Goal: Information Seeking & Learning: Learn about a topic

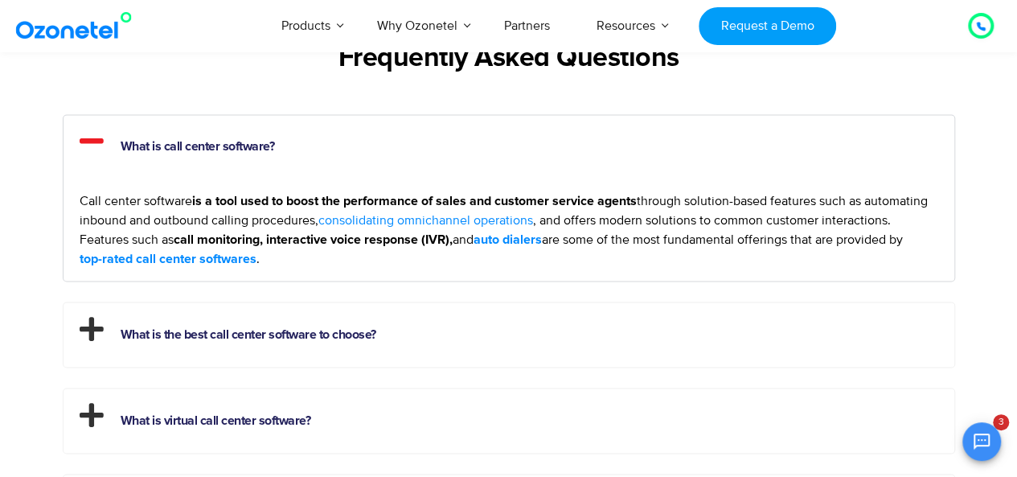
scroll to position [6468, 0]
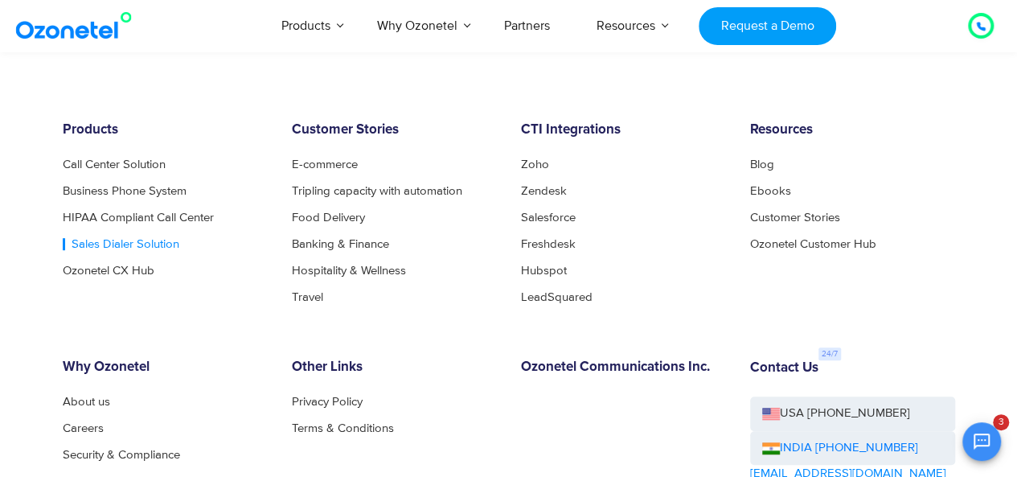
click at [133, 239] on link "Sales Dialer Solution" at bounding box center [121, 244] width 117 height 12
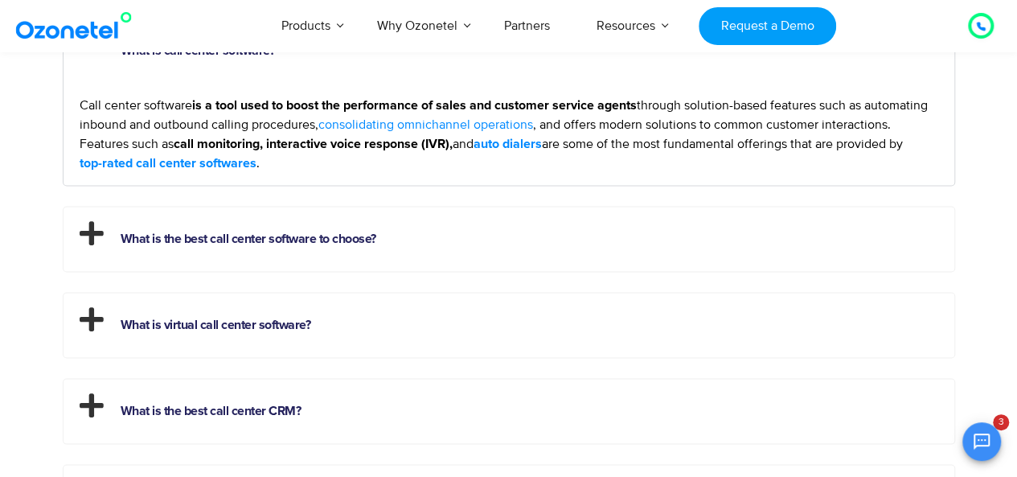
scroll to position [4409, 0]
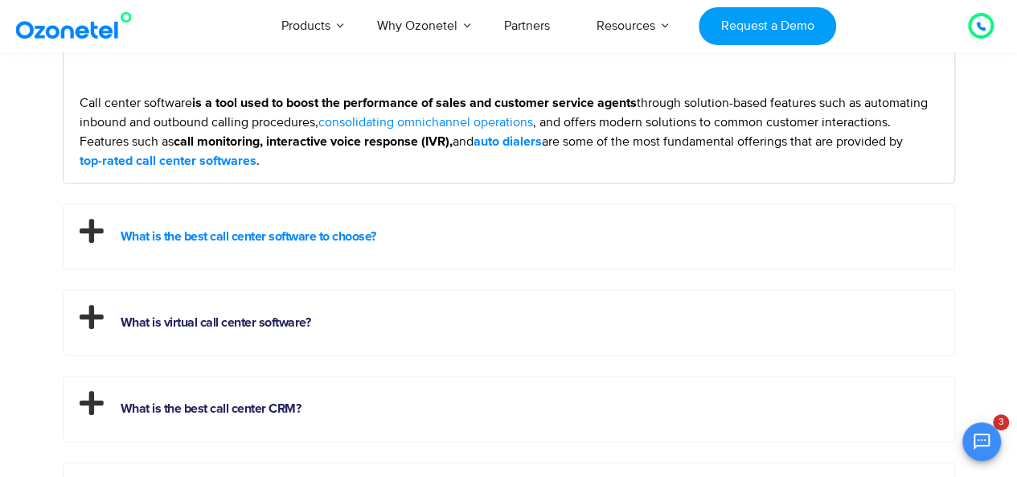
click at [320, 229] on link "What is the best call center software to choose?" at bounding box center [249, 235] width 256 height 13
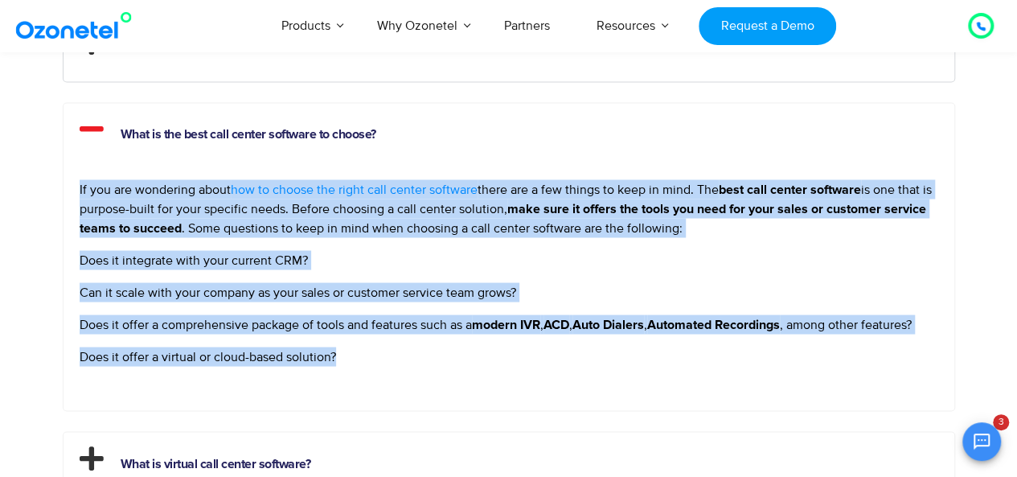
drag, startPoint x: 347, startPoint y: 353, endPoint x: 76, endPoint y: 187, distance: 317.6
click at [76, 187] on div "If you are wondering about how to choose the right call center software there a…" at bounding box center [509, 288] width 891 height 243
copy div "If you are wondering about how to choose the right call center software there a…"
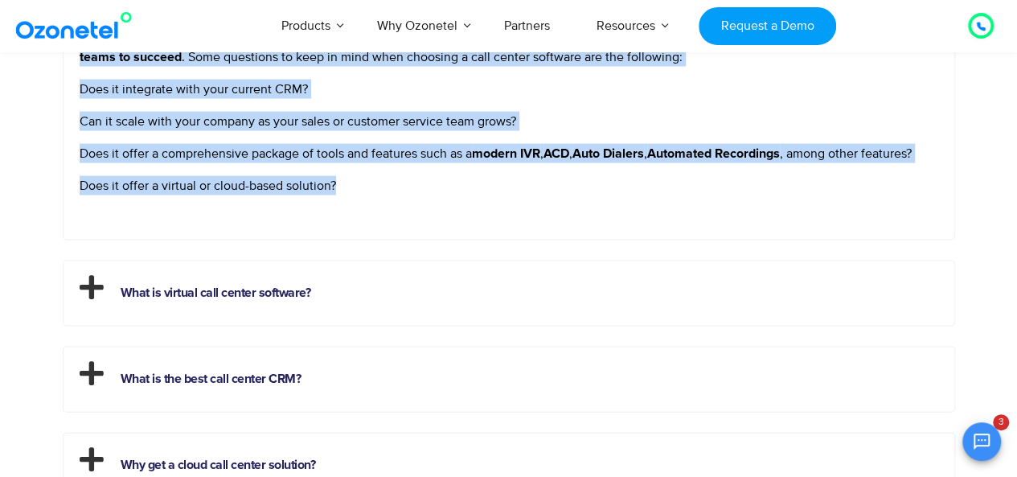
scroll to position [4598, 0]
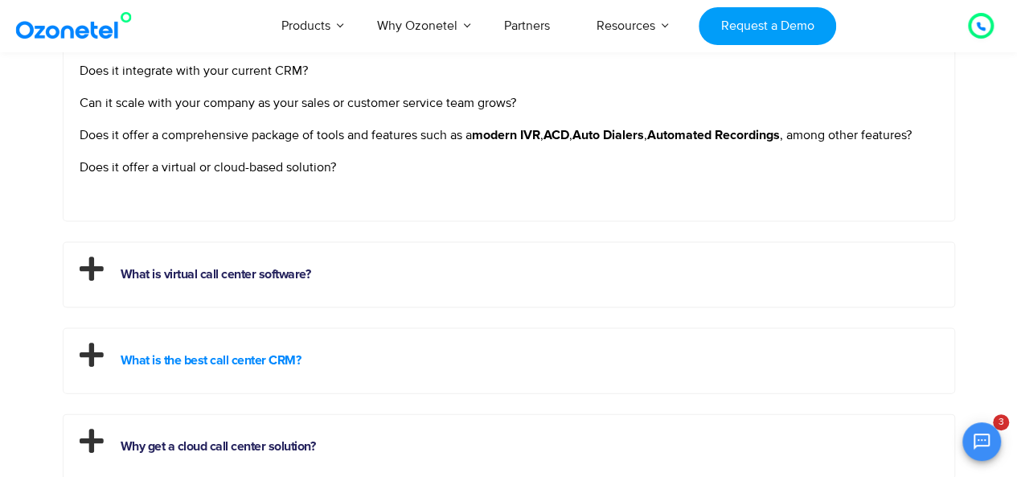
click at [252, 359] on link "What is the best call center CRM?" at bounding box center [211, 360] width 181 height 13
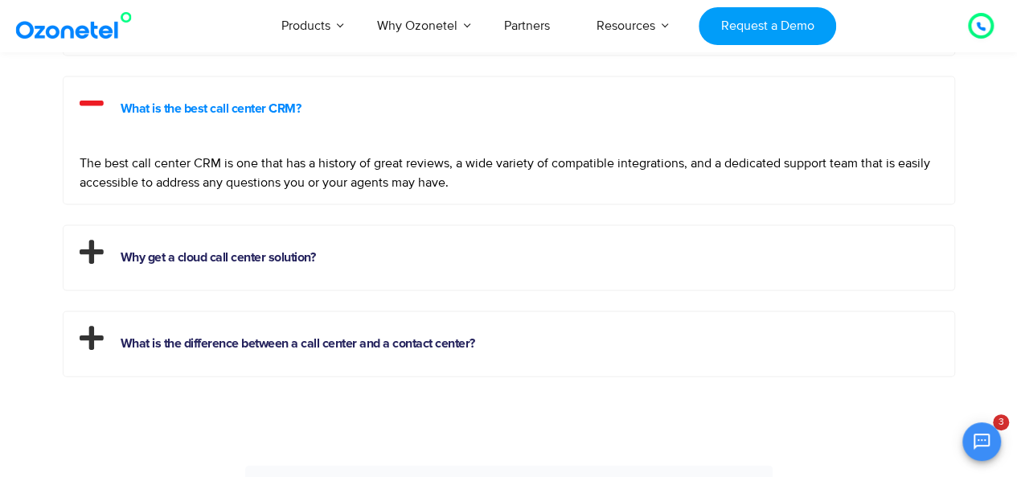
scroll to position [4562, 0]
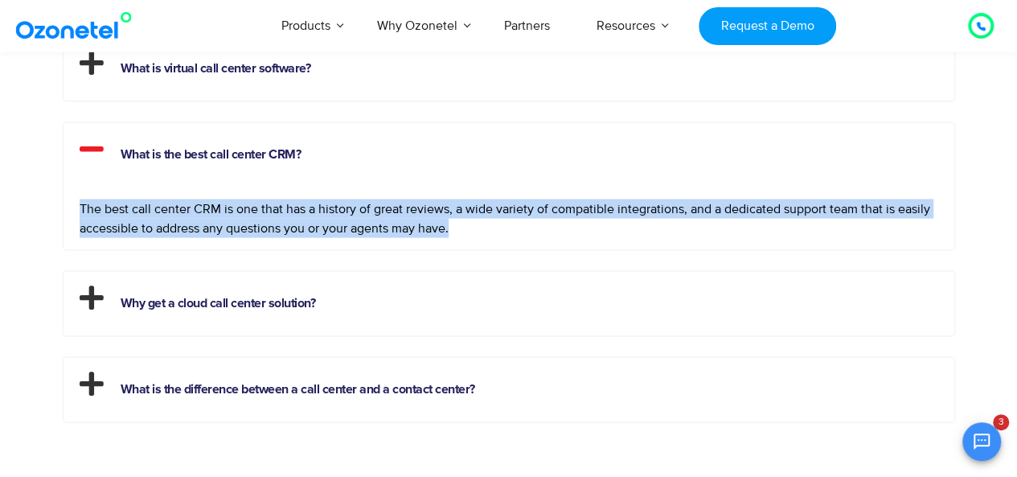
drag, startPoint x: 452, startPoint y: 222, endPoint x: 71, endPoint y: 201, distance: 381.7
click at [71, 201] on div "The best call center CRM is one that has a history of great reviews, a wide var…" at bounding box center [509, 218] width 891 height 63
copy p "The best call center CRM is one that has a history of great reviews, a wide var…"
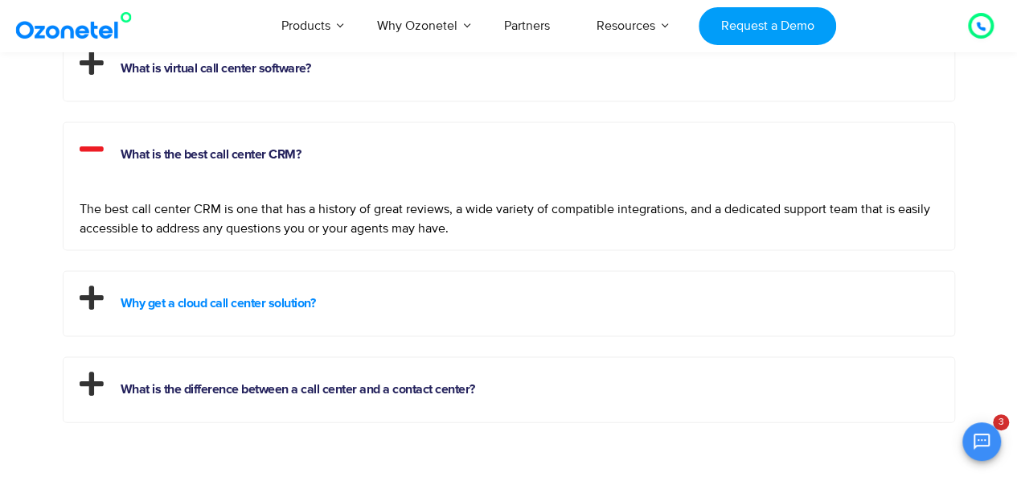
click at [264, 296] on link "Why get a cloud call center solution?" at bounding box center [218, 302] width 195 height 13
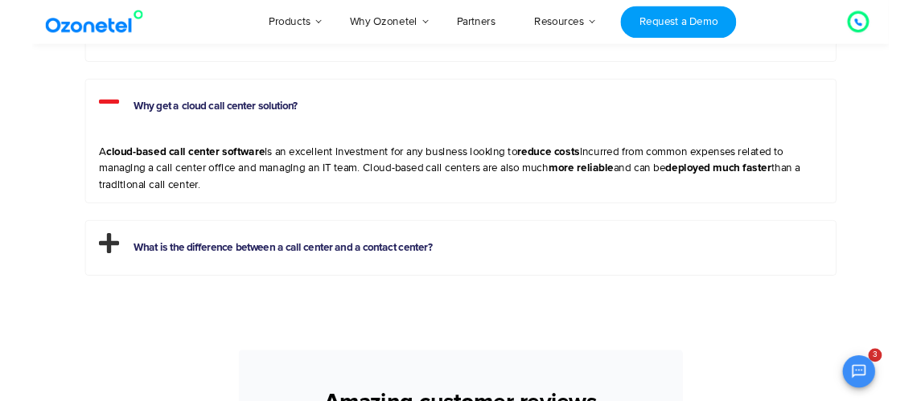
scroll to position [4676, 0]
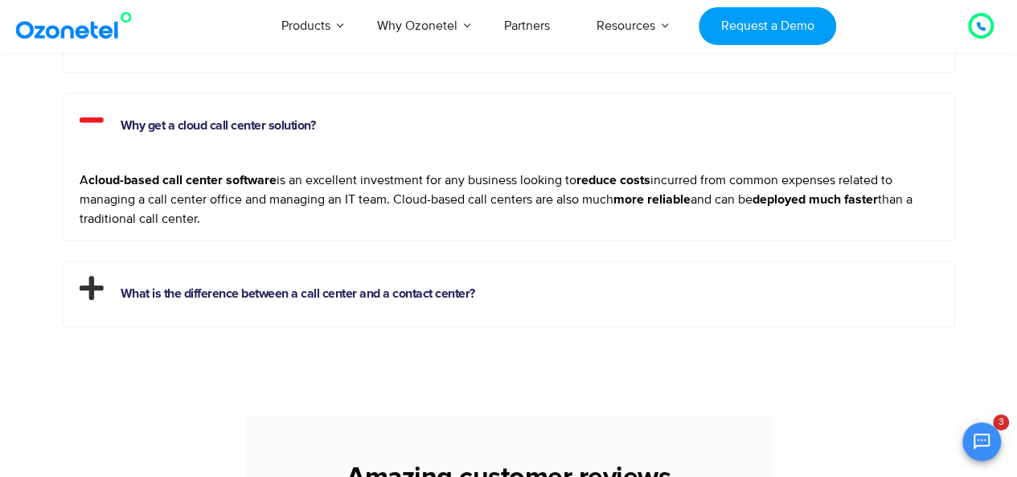
drag, startPoint x: 199, startPoint y: 221, endPoint x: 75, endPoint y: 179, distance: 131.4
click at [75, 179] on div "A cloud-based call center software is an excellent investment for any business …" at bounding box center [509, 199] width 891 height 82
copy p "A cloud-based call center software is an excellent investment for any business …"
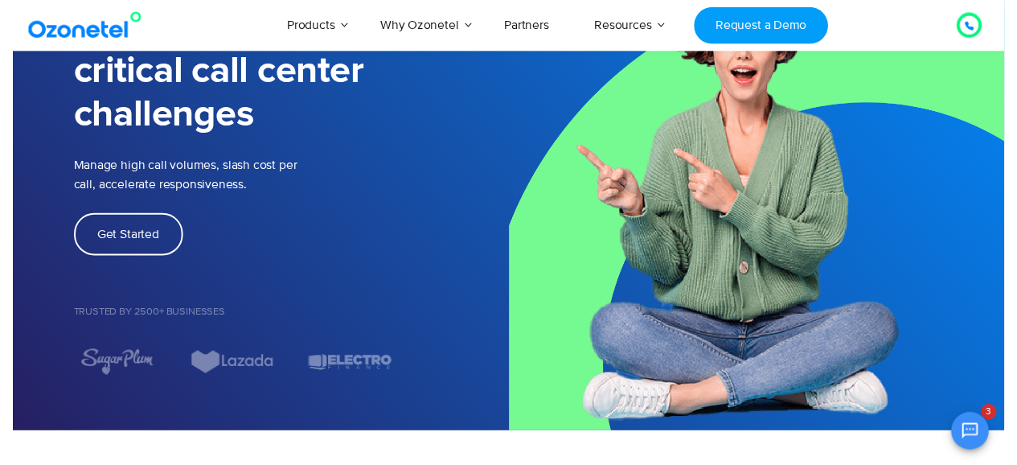
scroll to position [0, 0]
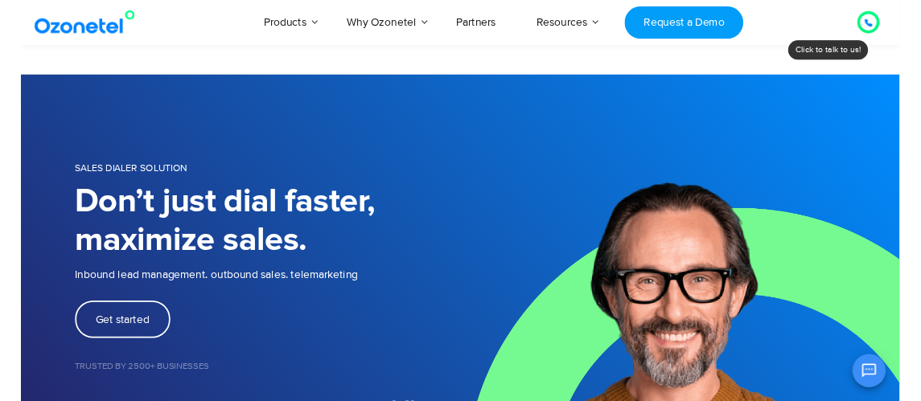
scroll to position [2213, 0]
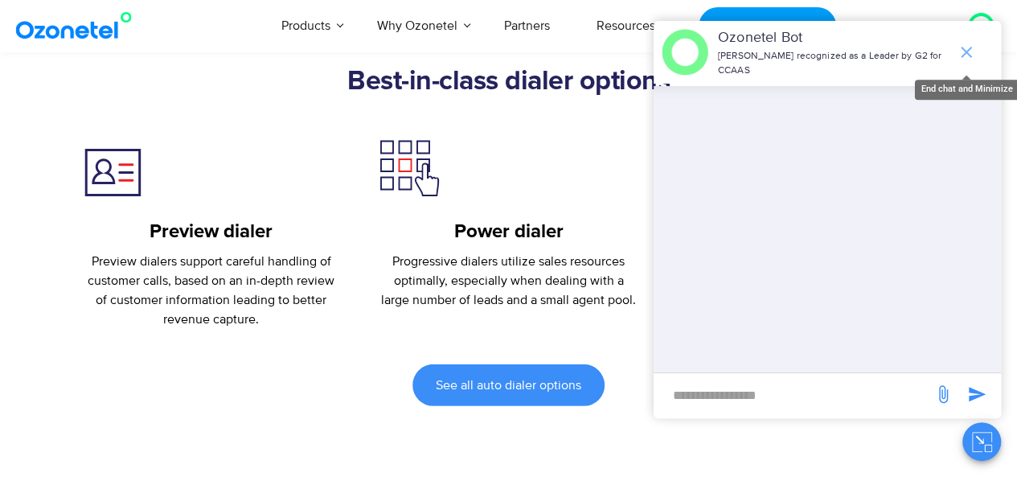
click at [968, 51] on icon "end chat or minimize" at bounding box center [966, 52] width 11 height 11
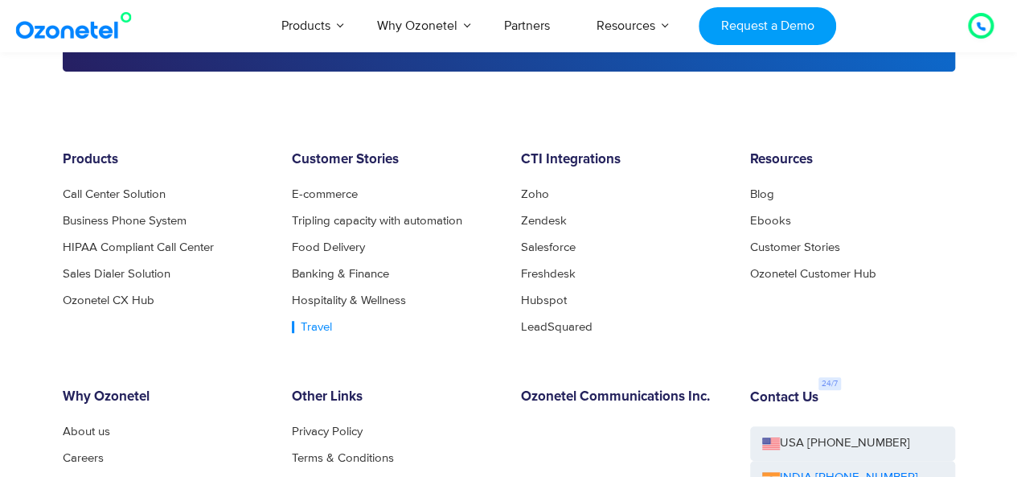
scroll to position [6476, 0]
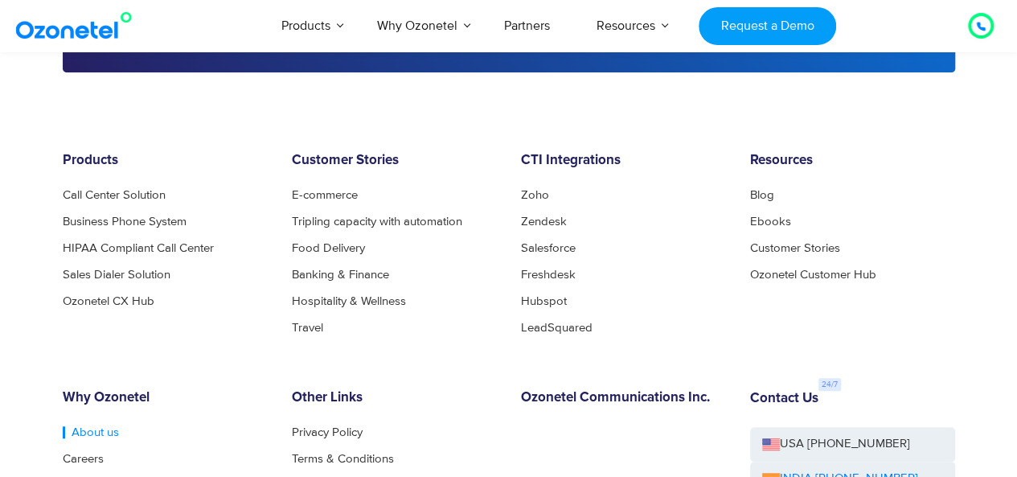
click at [87, 426] on link "About us" at bounding box center [91, 432] width 56 height 12
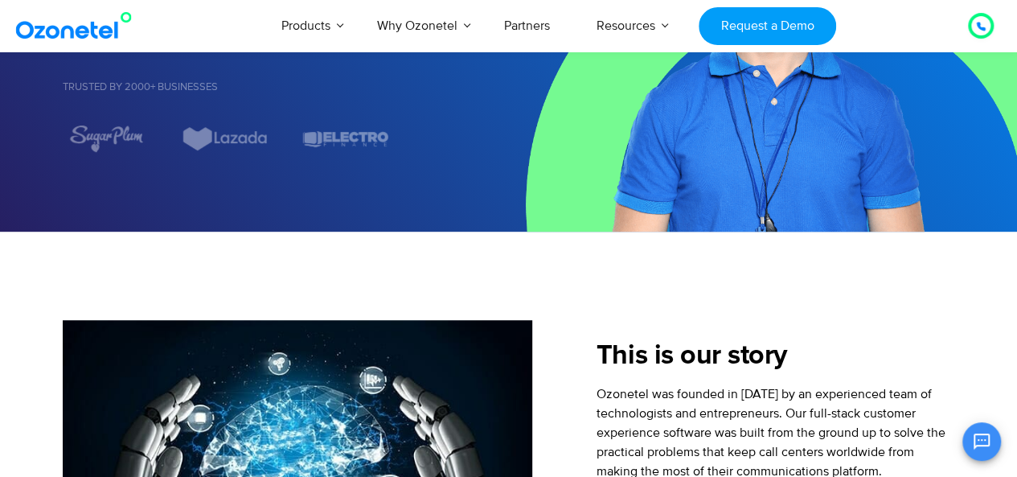
scroll to position [312, 0]
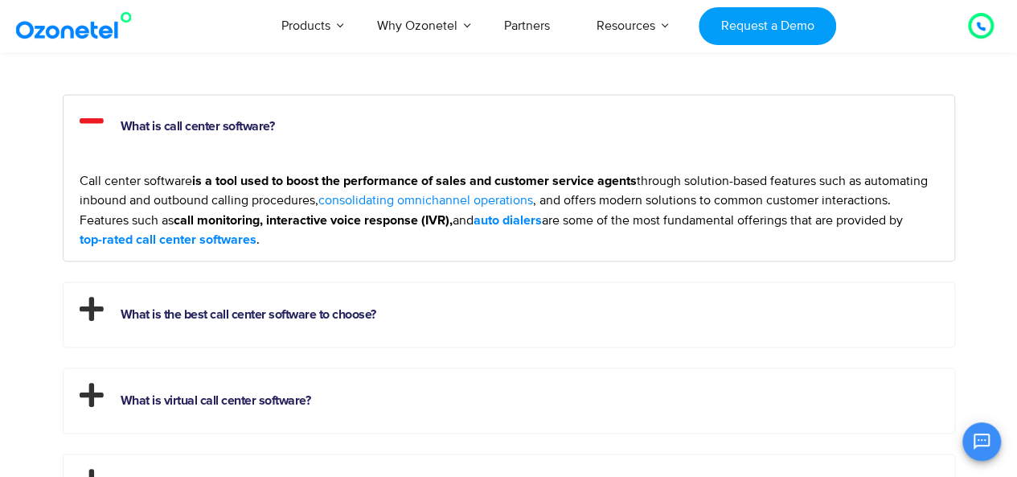
scroll to position [4369, 0]
click at [90, 118] on icon at bounding box center [92, 121] width 24 height 27
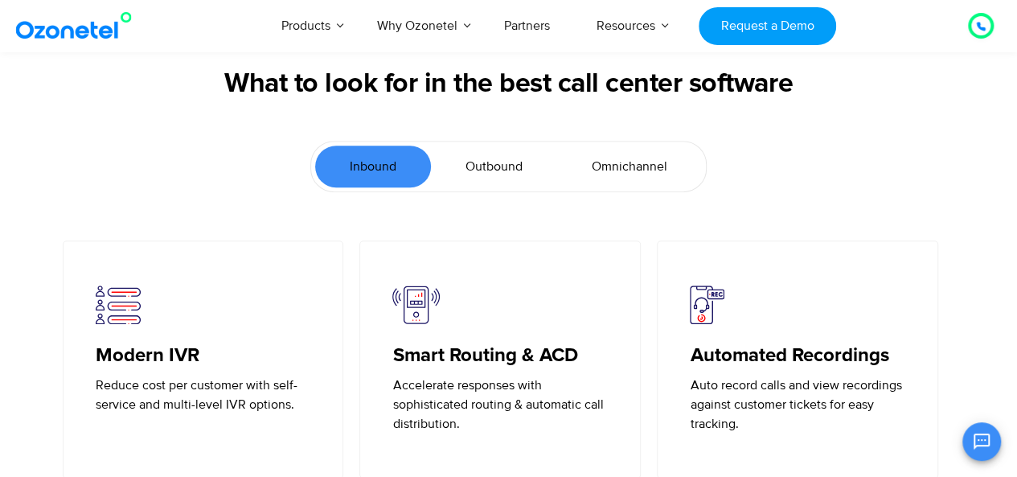
scroll to position [3477, 0]
click at [493, 162] on span "Outbound" at bounding box center [494, 167] width 57 height 19
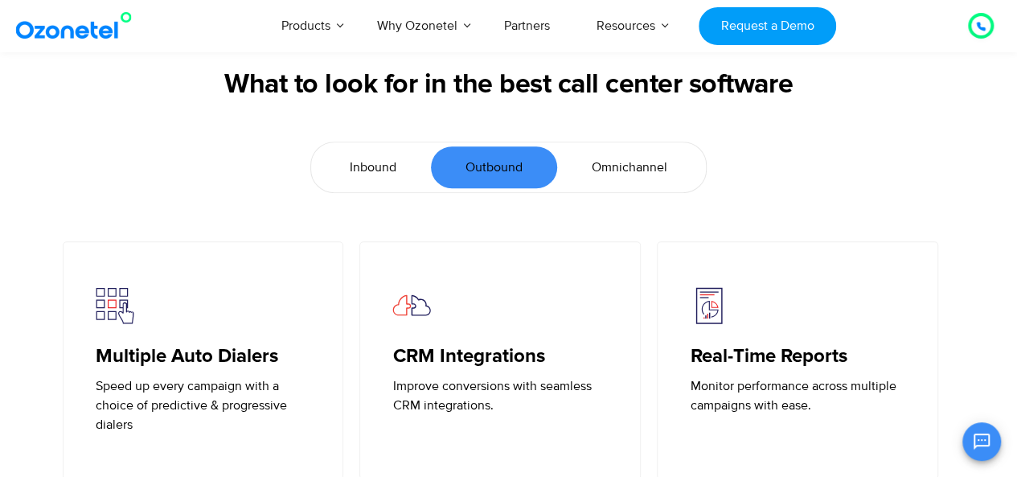
click at [618, 170] on span "Omnichannel" at bounding box center [630, 167] width 76 height 19
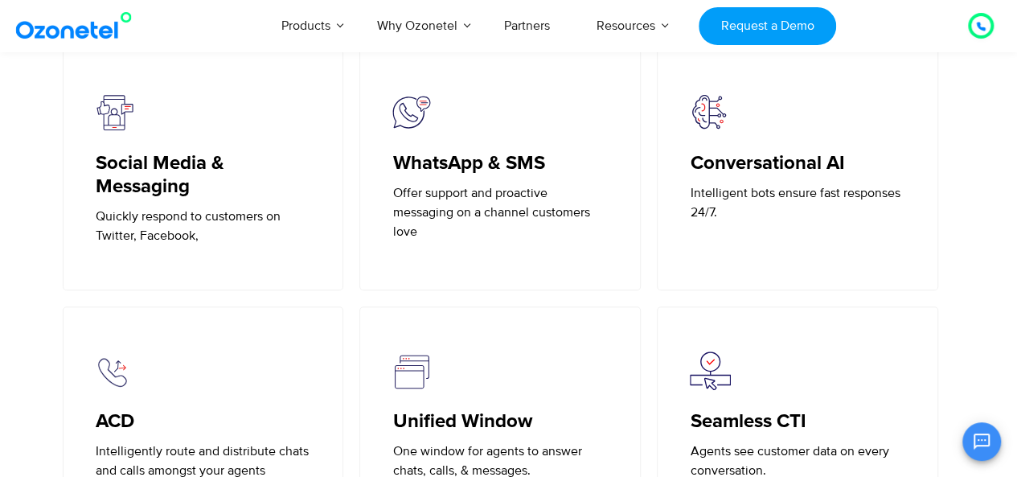
scroll to position [3577, 0]
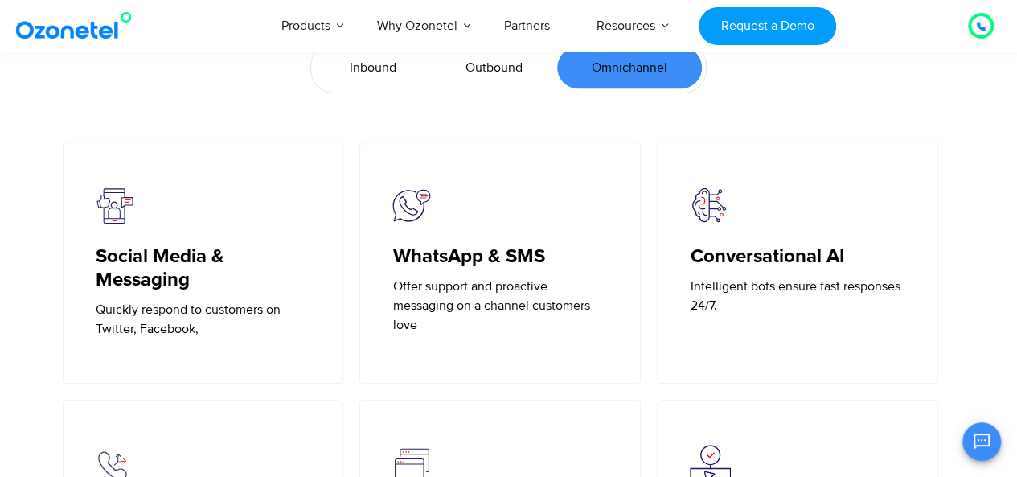
click at [495, 65] on span "Outbound" at bounding box center [494, 67] width 57 height 19
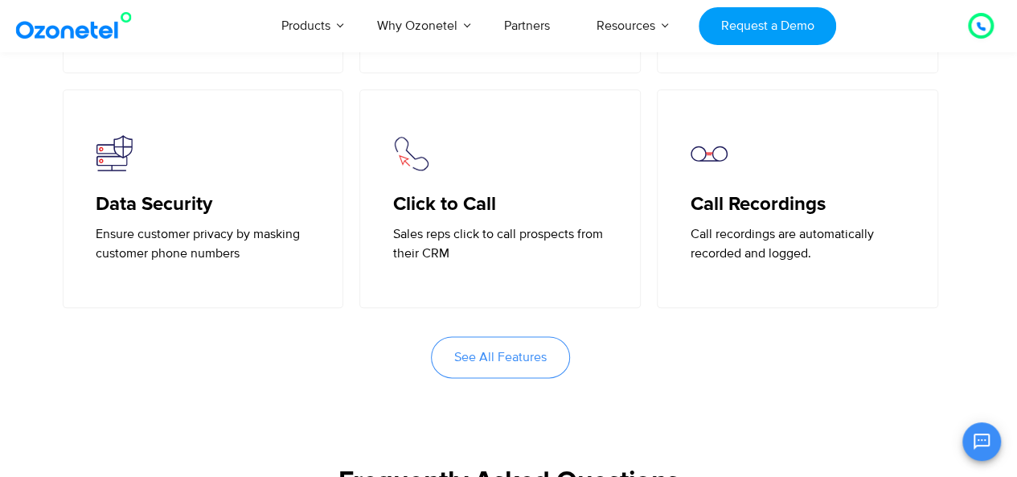
scroll to position [3887, 0]
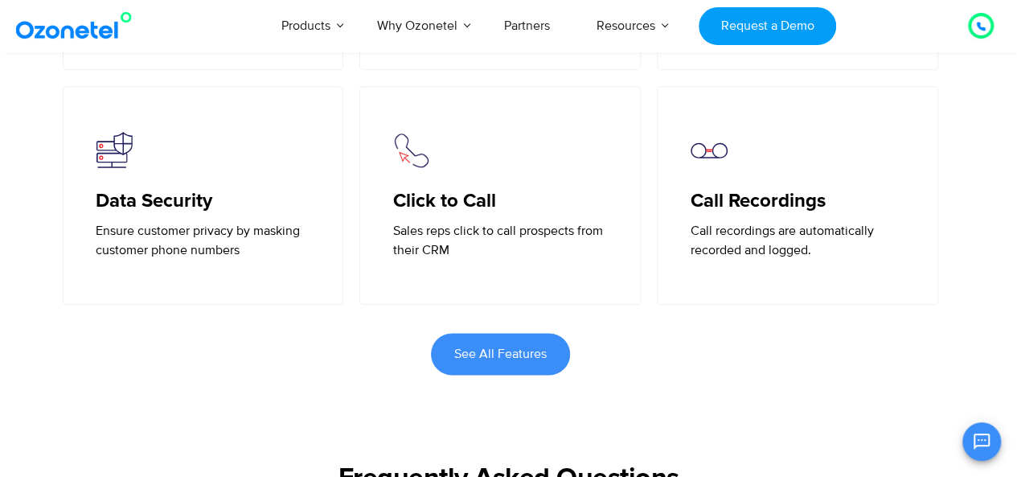
click at [532, 350] on span "See All Features" at bounding box center [500, 353] width 92 height 13
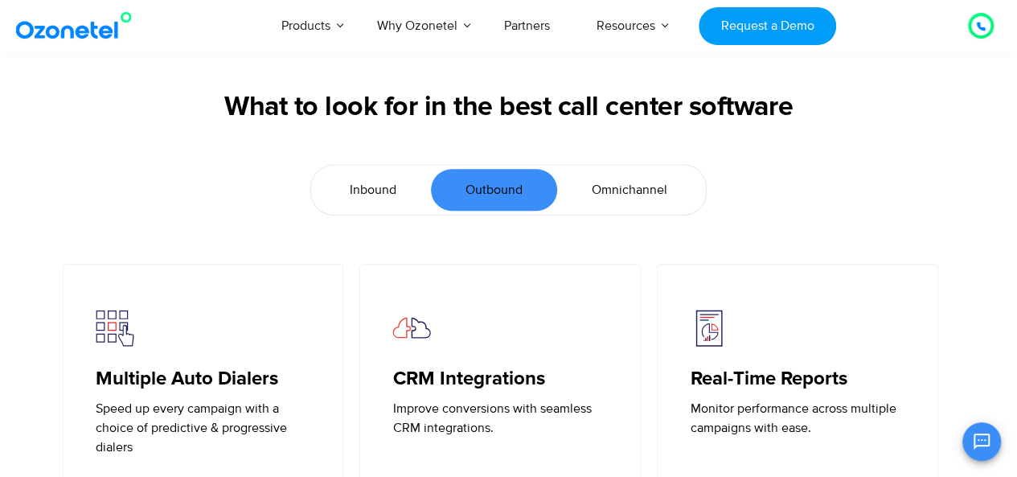
scroll to position [3466, 0]
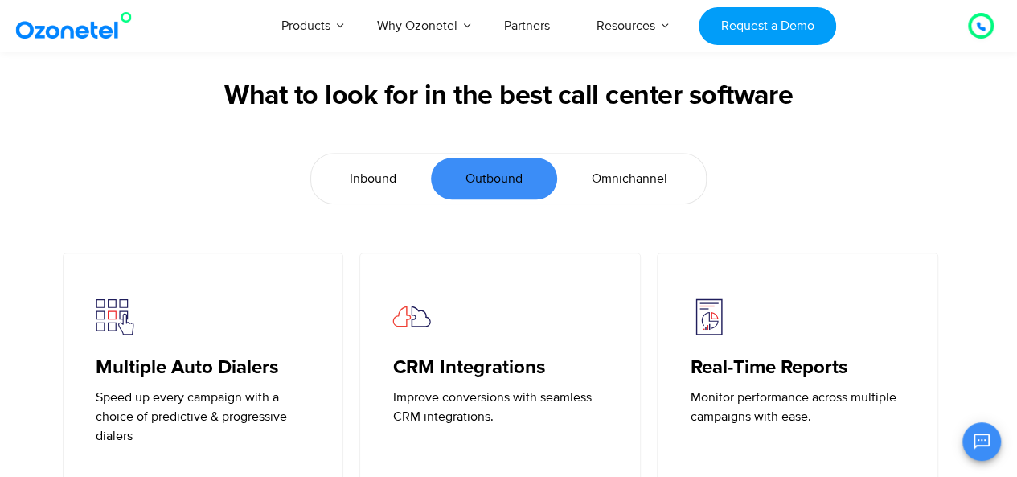
click at [368, 173] on span "Inbound" at bounding box center [373, 178] width 47 height 19
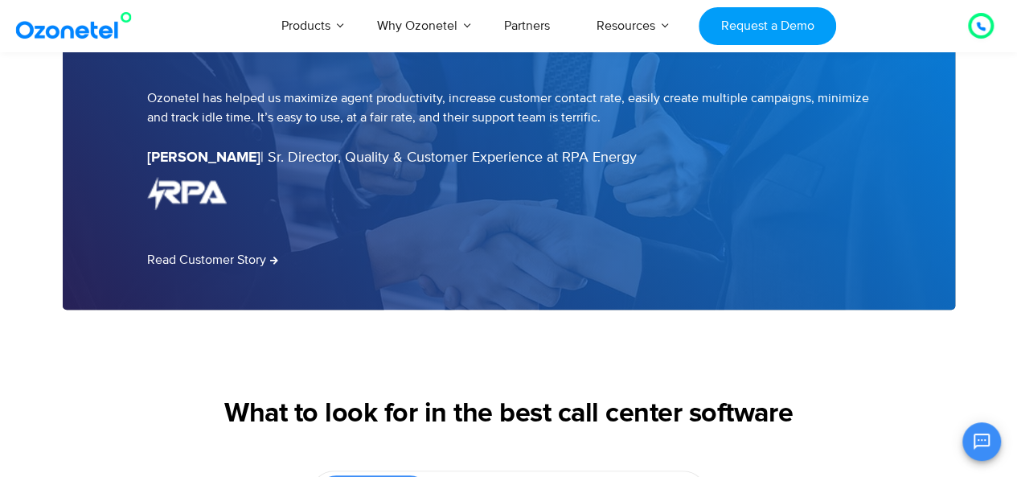
scroll to position [3150, 0]
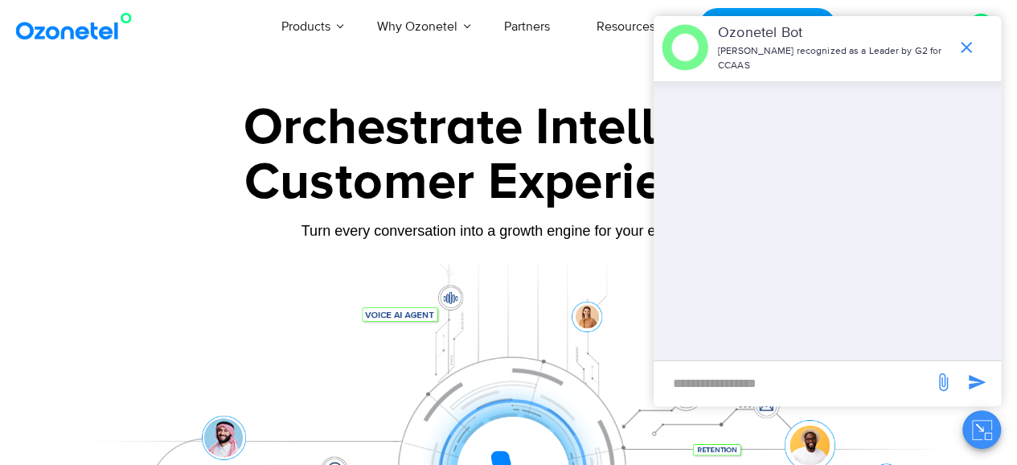
drag, startPoint x: 846, startPoint y: 31, endPoint x: 881, endPoint y: 22, distance: 36.5
click at [881, 23] on p "Ozonetel Bot" at bounding box center [833, 34] width 231 height 22
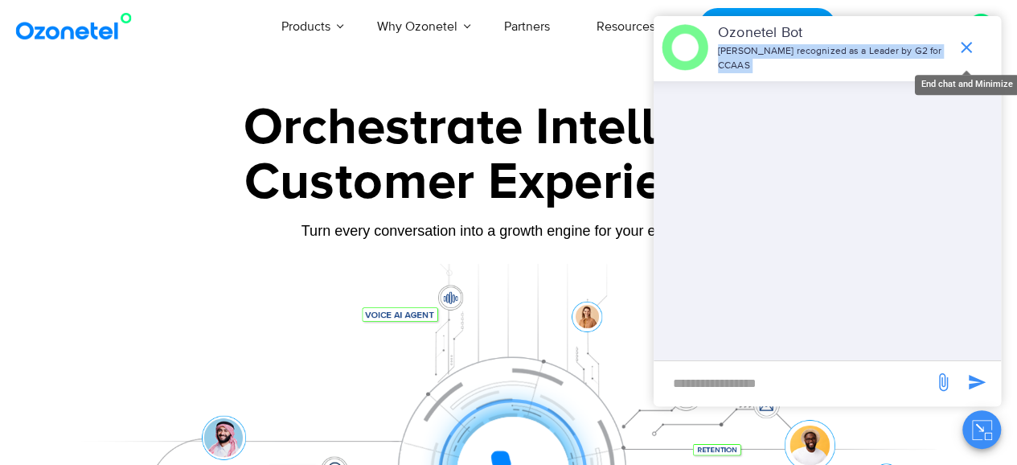
drag, startPoint x: 881, startPoint y: 22, endPoint x: 966, endPoint y: 39, distance: 87.0
click at [966, 39] on div "Ozonetel Bot Ozonetel recognized as a Leader by G2 for CCAAS End chat and Minim…" at bounding box center [827, 47] width 347 height 63
click at [966, 42] on icon "end chat or minimize" at bounding box center [966, 47] width 11 height 11
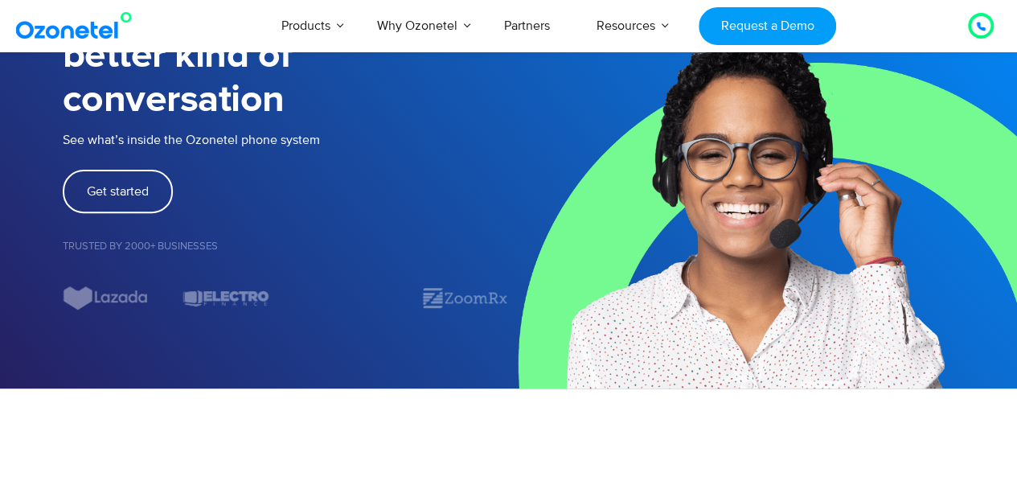
scroll to position [199, 0]
